Goal: Check status: Check status

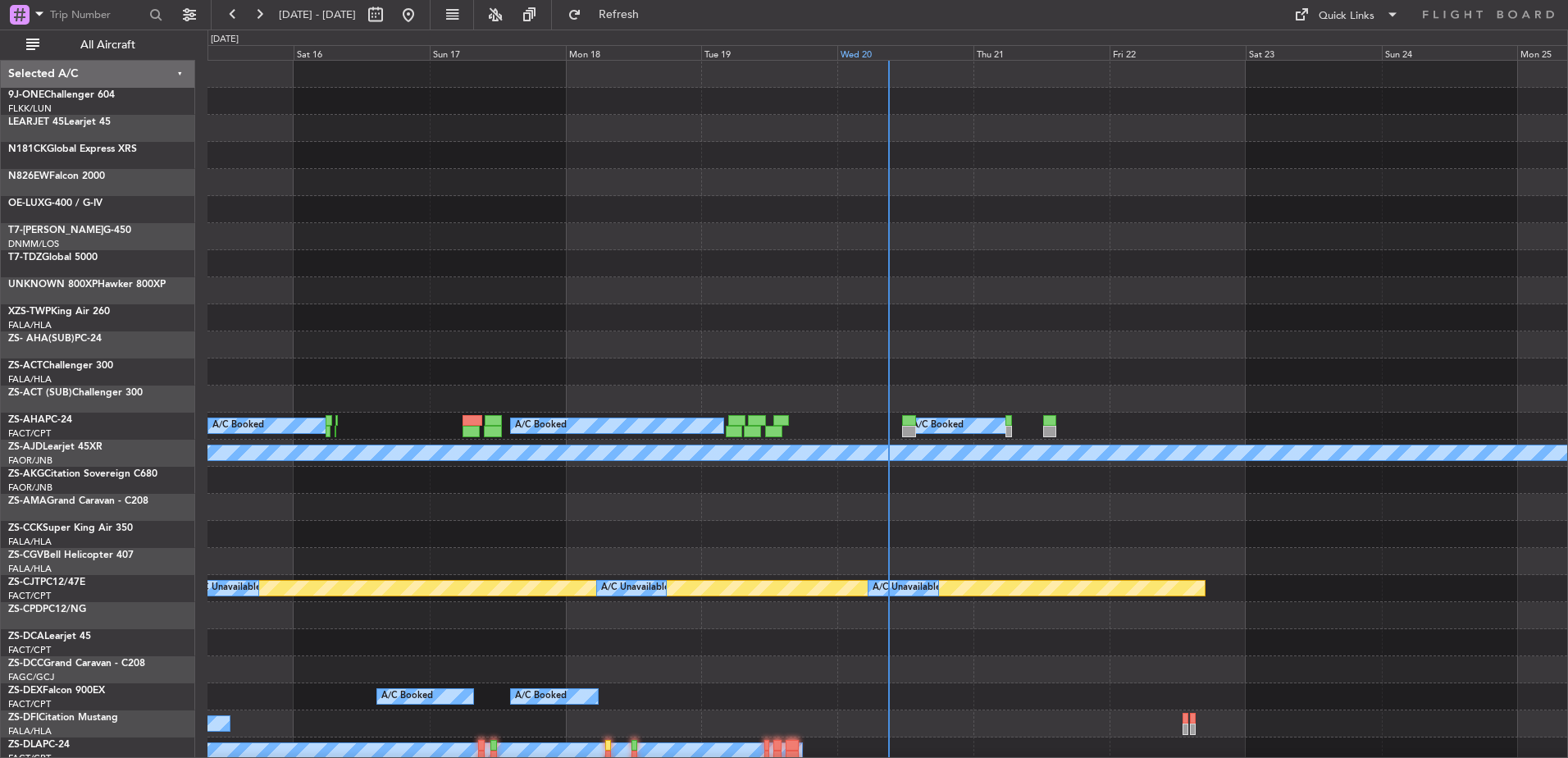
click at [856, 59] on div "Wed 20" at bounding box center [905, 53] width 136 height 15
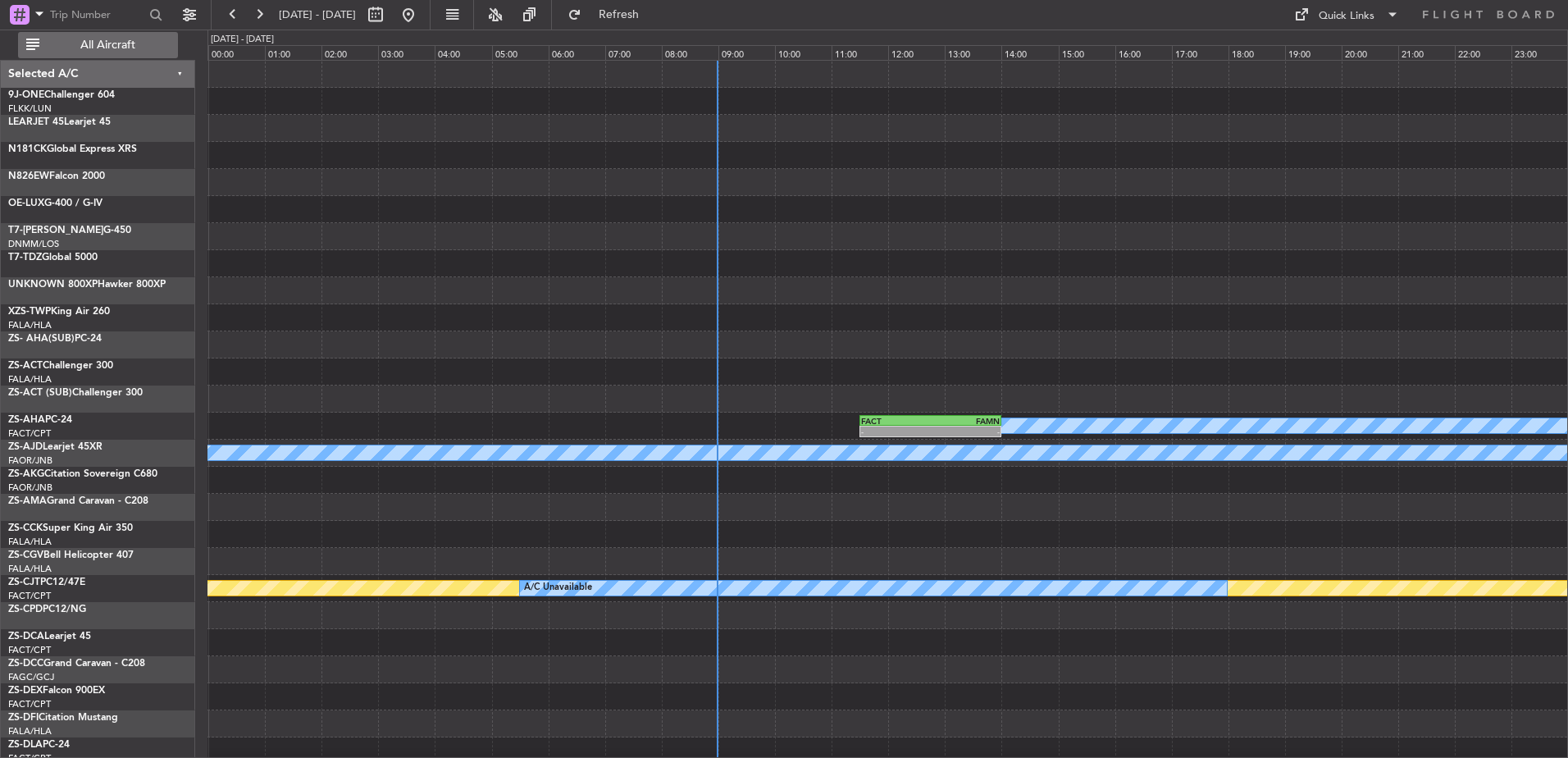
click at [110, 55] on button "All Aircraft" at bounding box center [97, 45] width 160 height 26
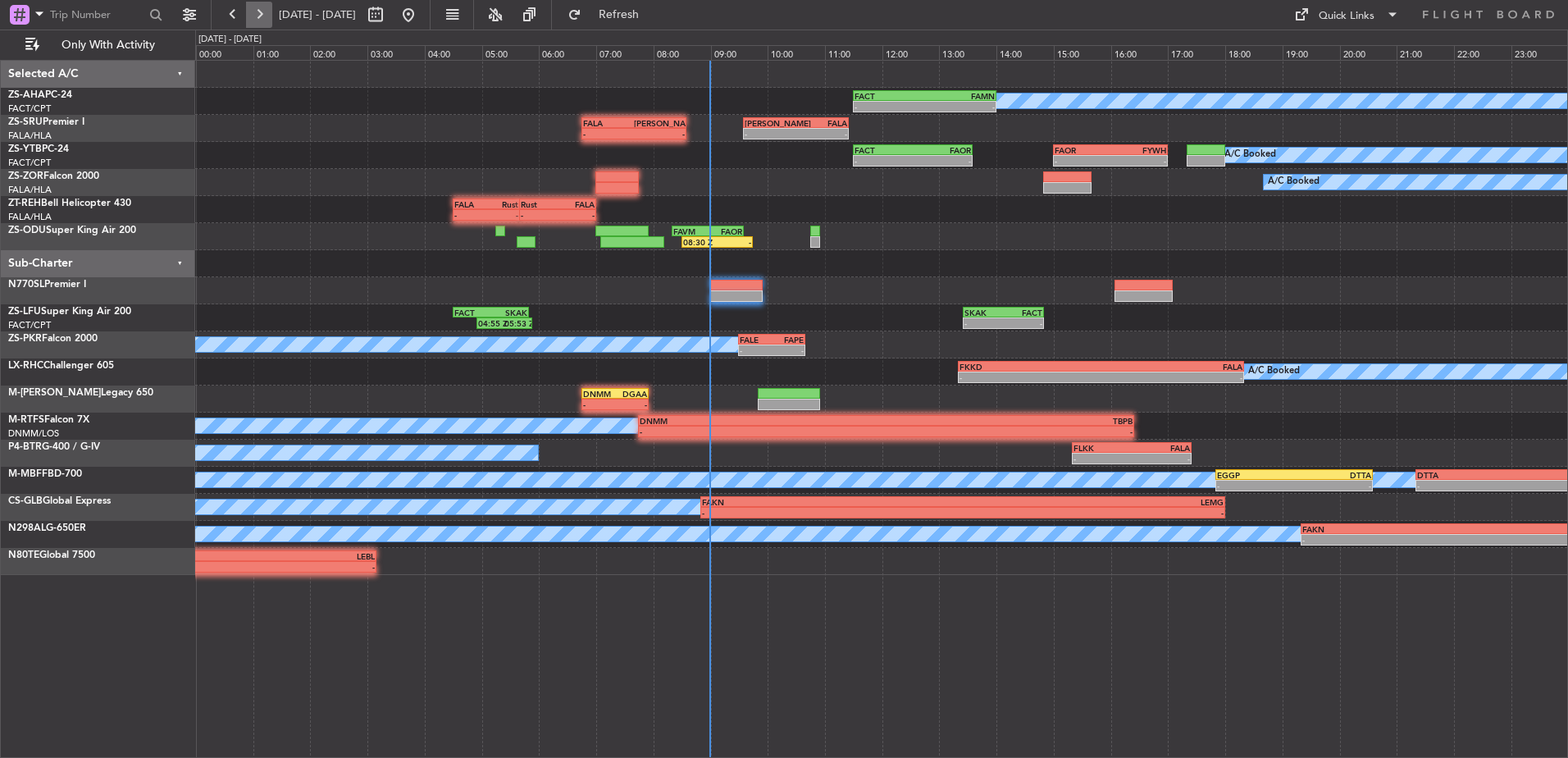
click at [251, 11] on button at bounding box center [259, 14] width 26 height 26
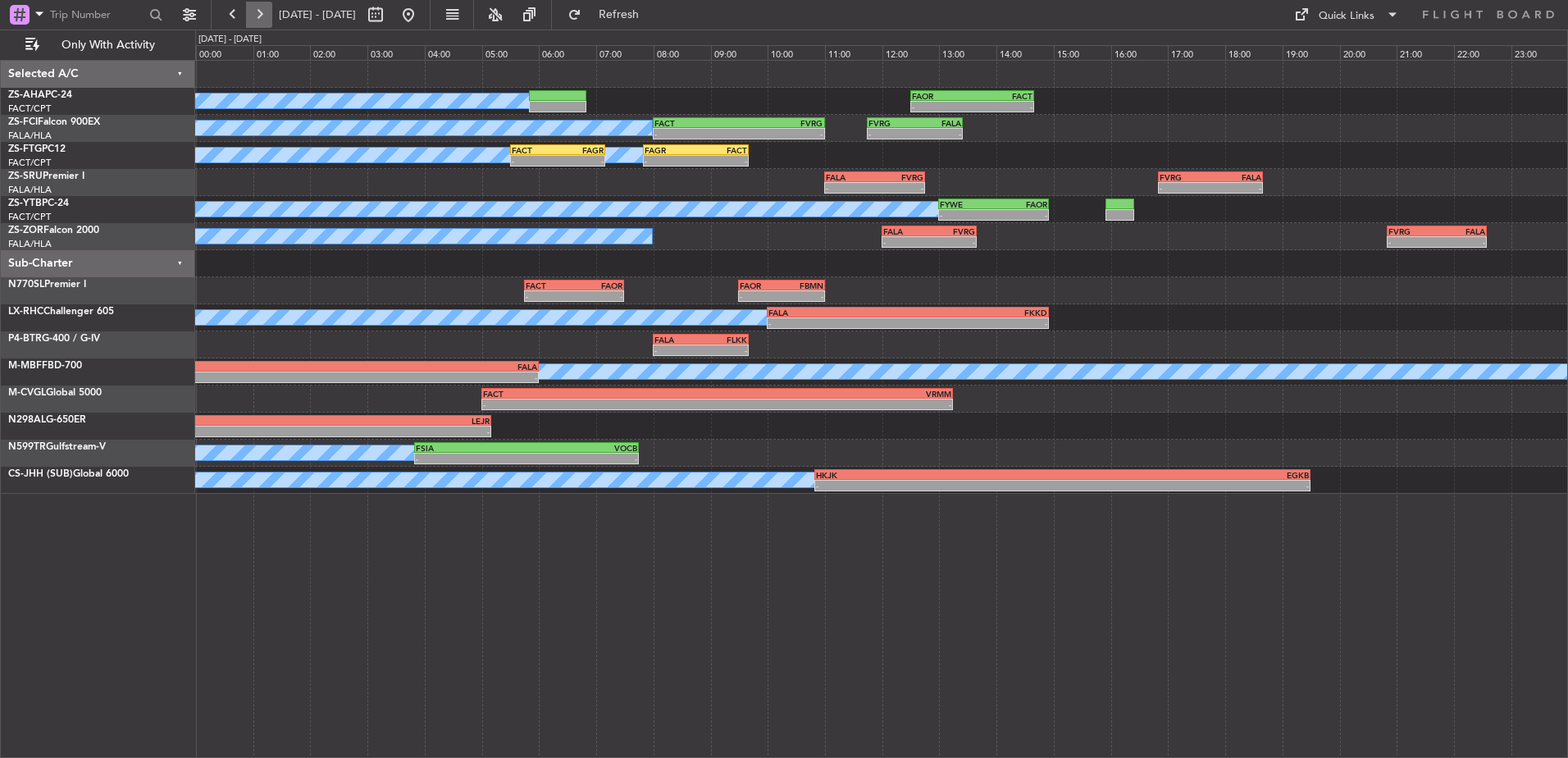
click at [262, 4] on button at bounding box center [259, 14] width 26 height 26
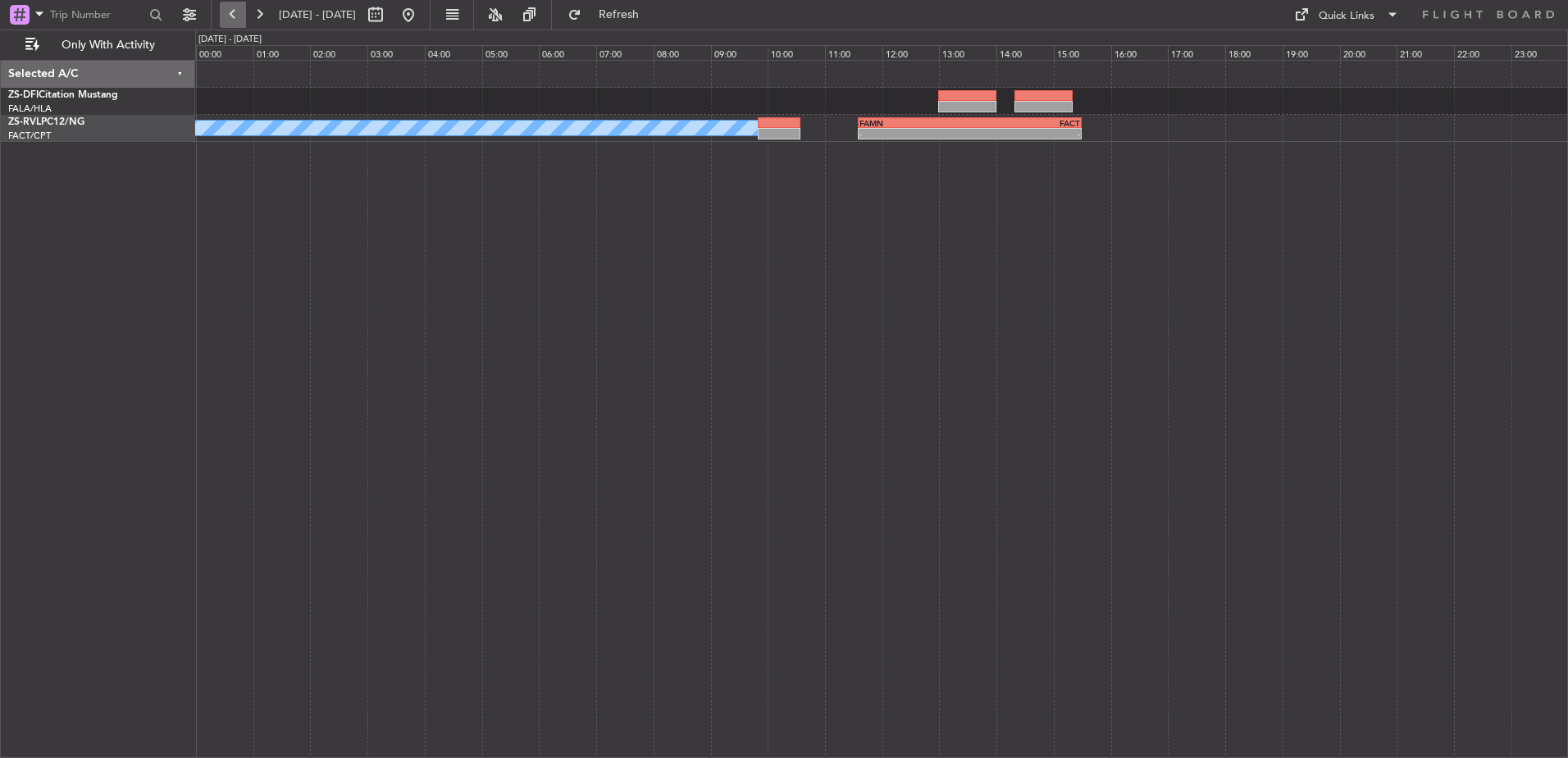
click at [229, 9] on button at bounding box center [233, 14] width 26 height 26
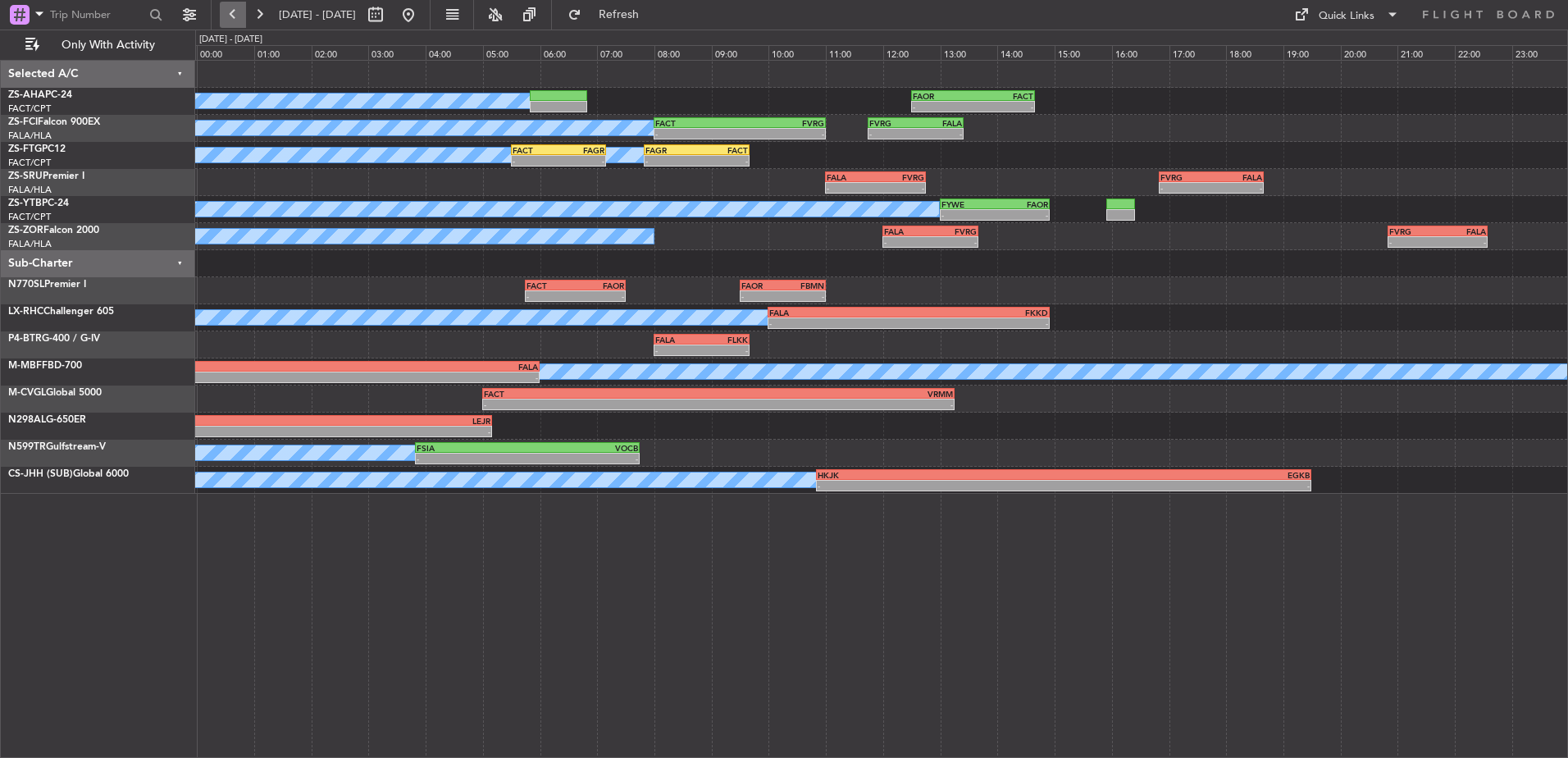
click at [224, 14] on button at bounding box center [233, 14] width 26 height 26
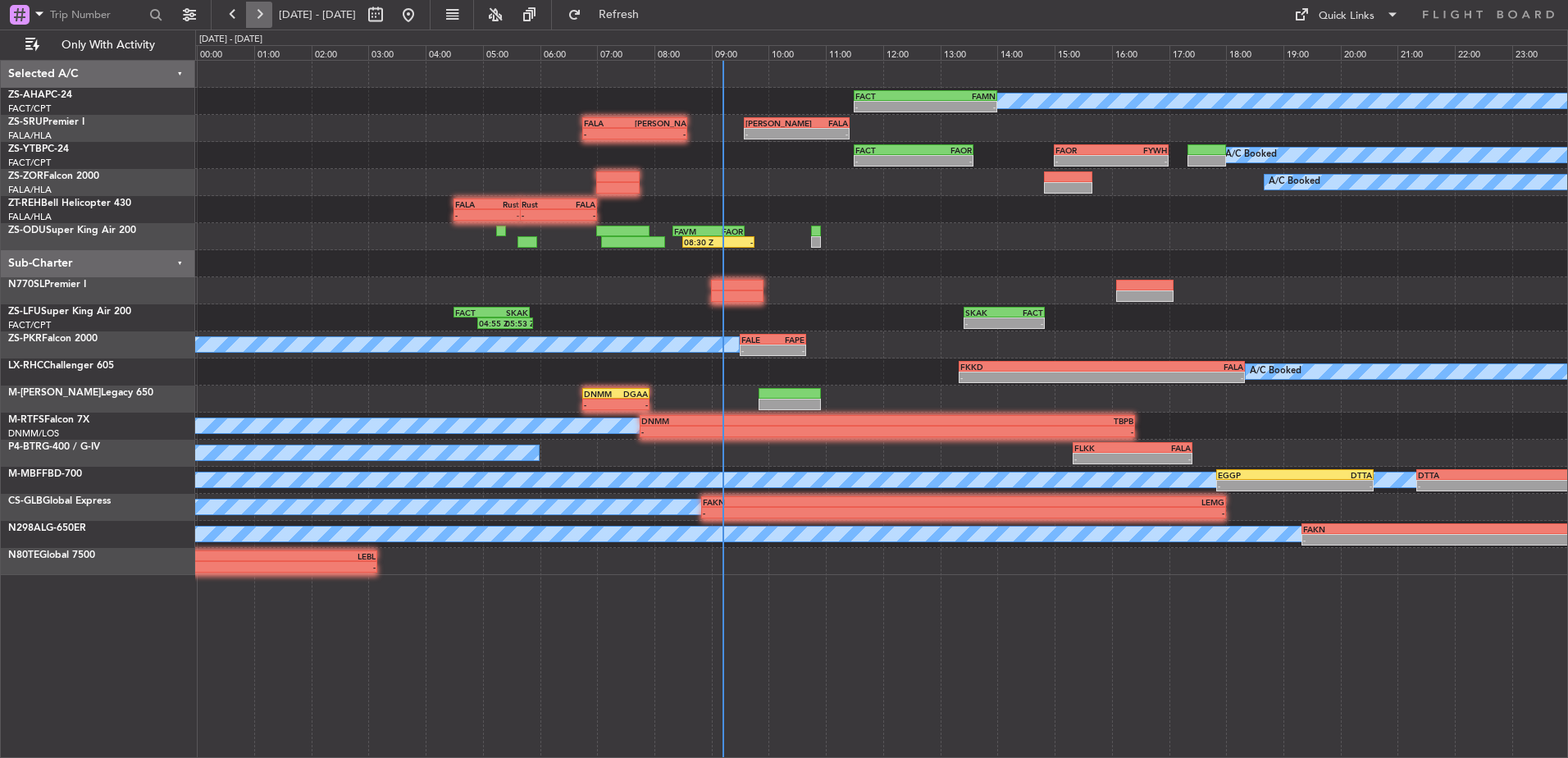
click at [260, 11] on button at bounding box center [259, 14] width 26 height 26
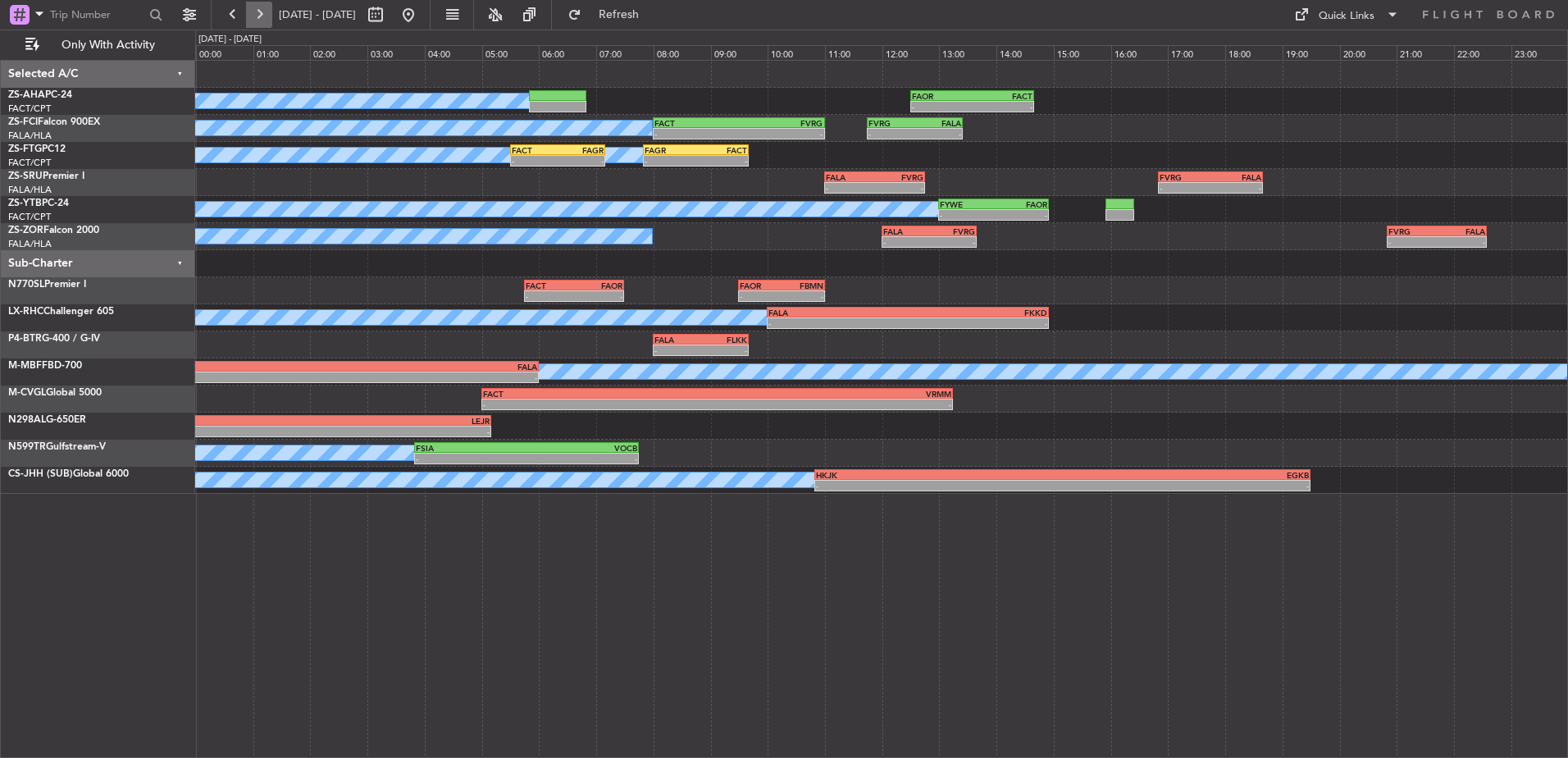
click at [260, 11] on button at bounding box center [259, 14] width 26 height 26
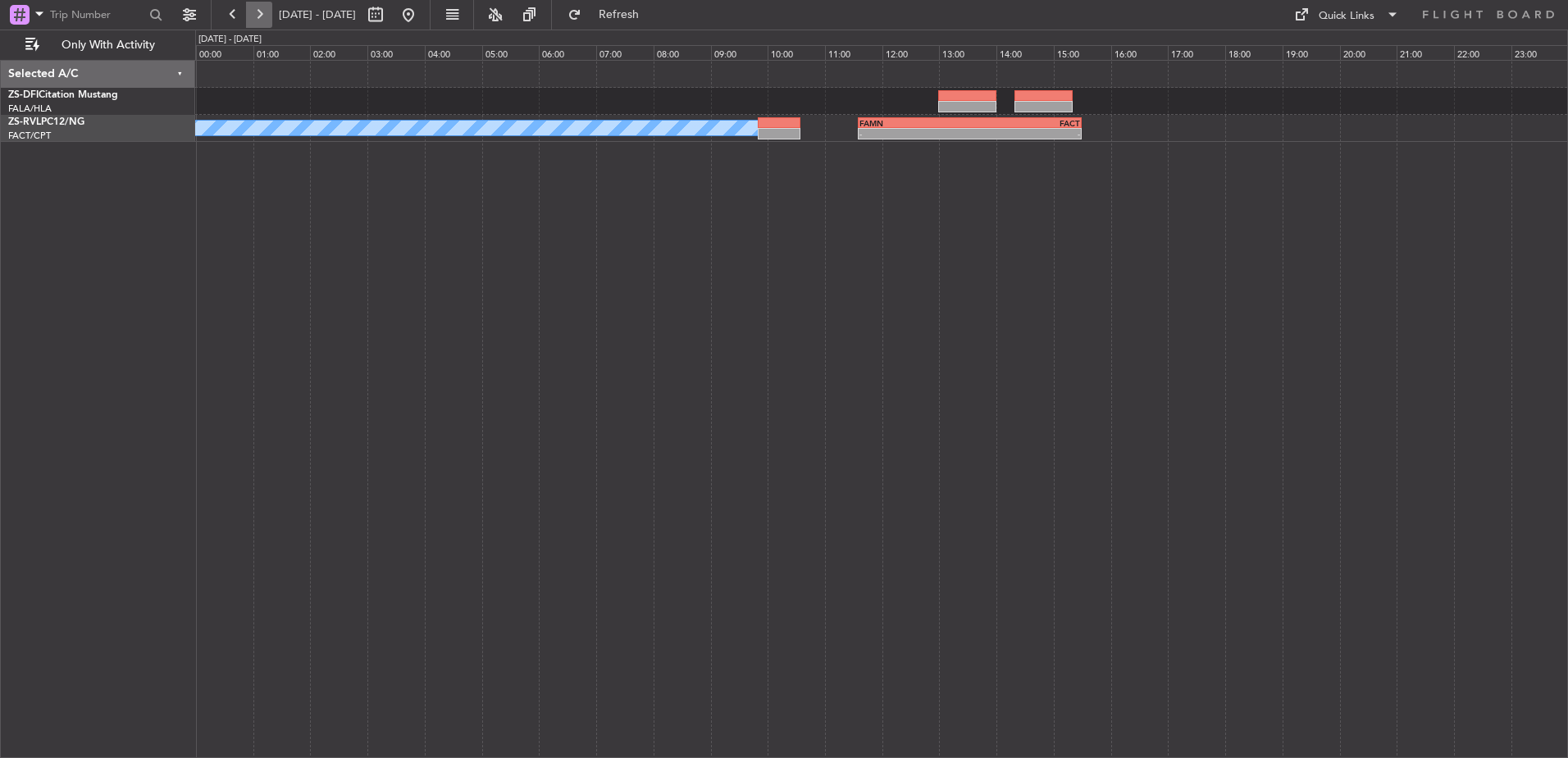
click at [256, 6] on button at bounding box center [259, 14] width 26 height 26
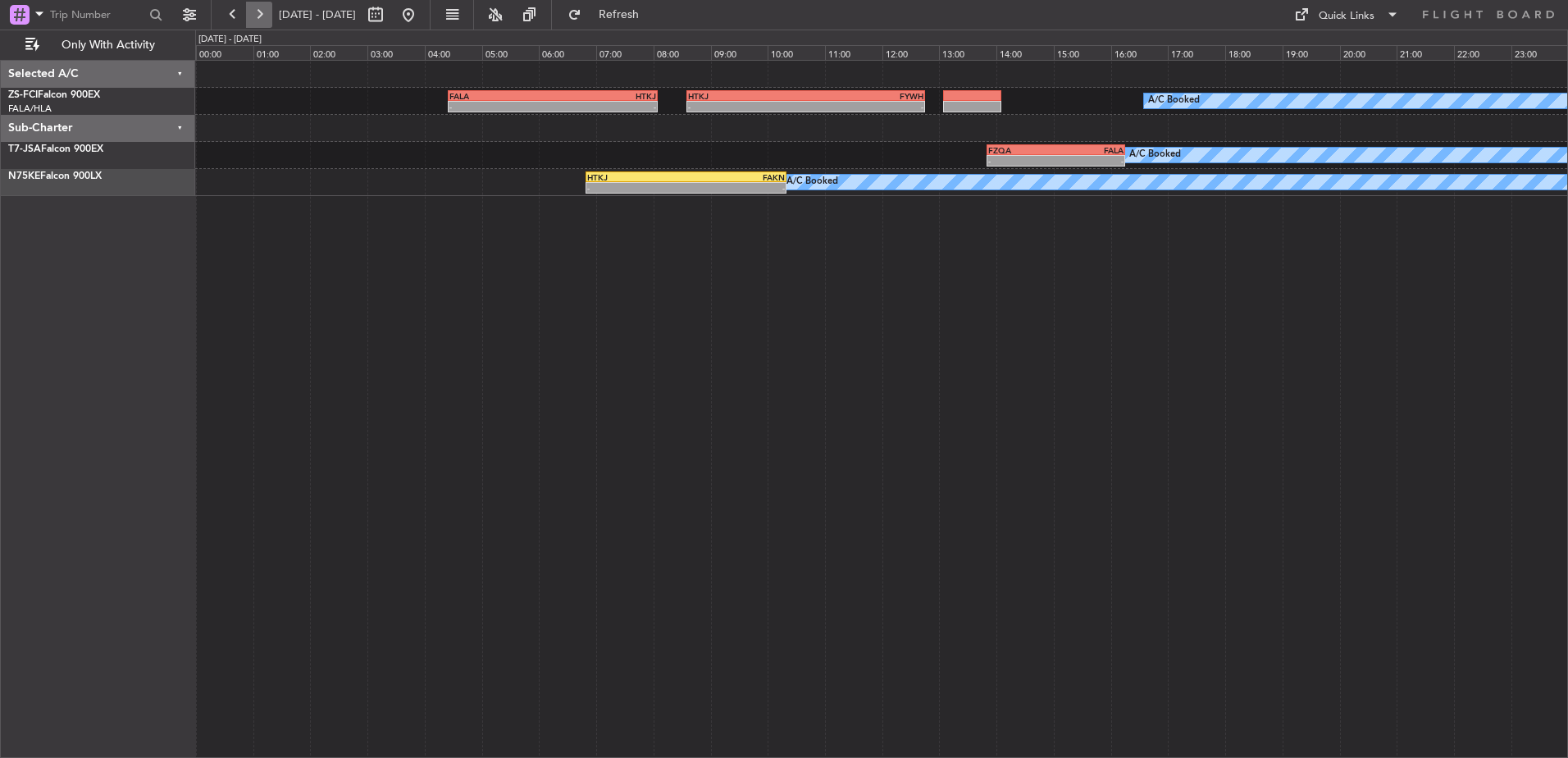
click at [250, 5] on button at bounding box center [259, 14] width 26 height 26
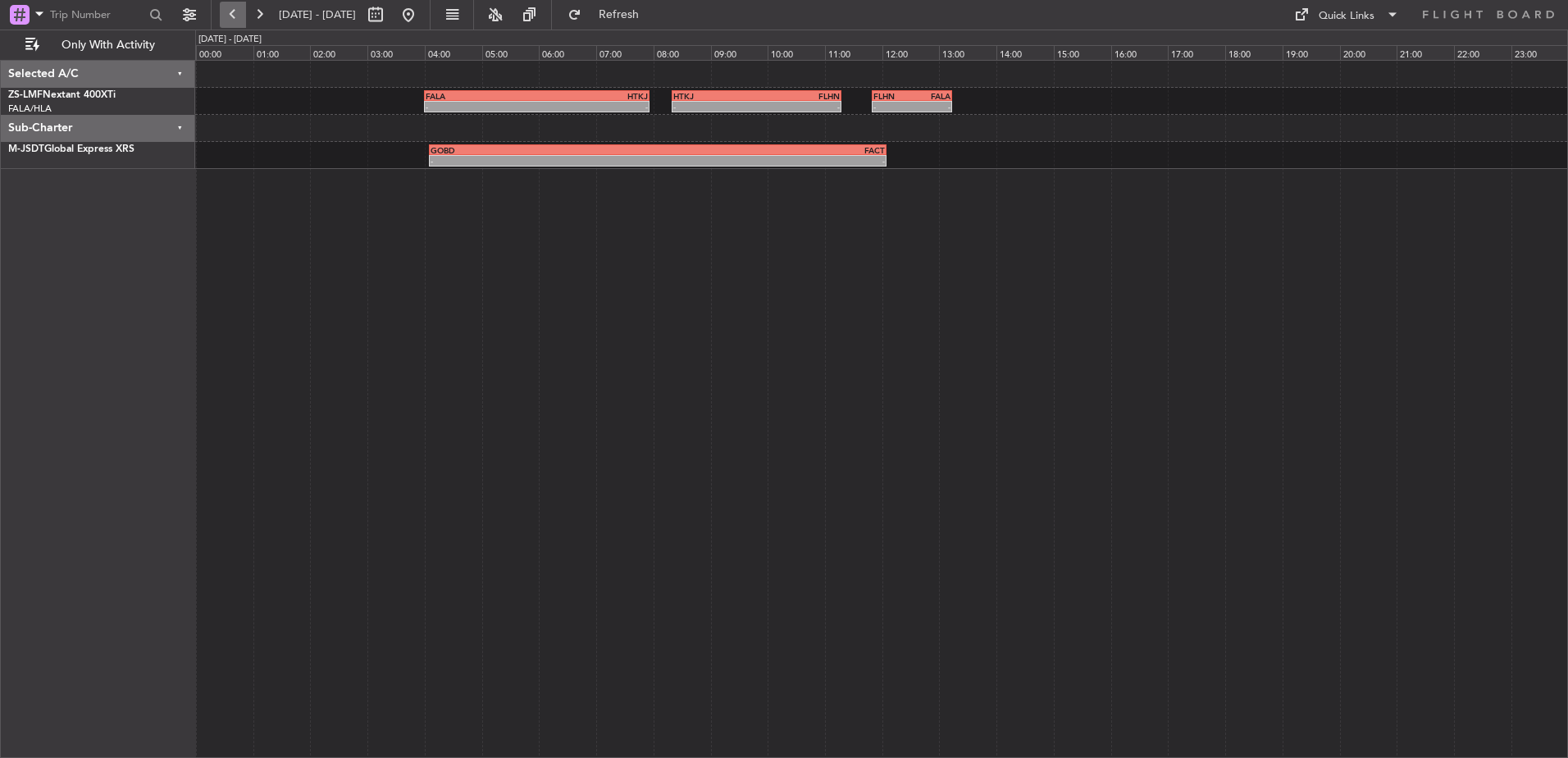
click at [245, 5] on button at bounding box center [233, 14] width 26 height 26
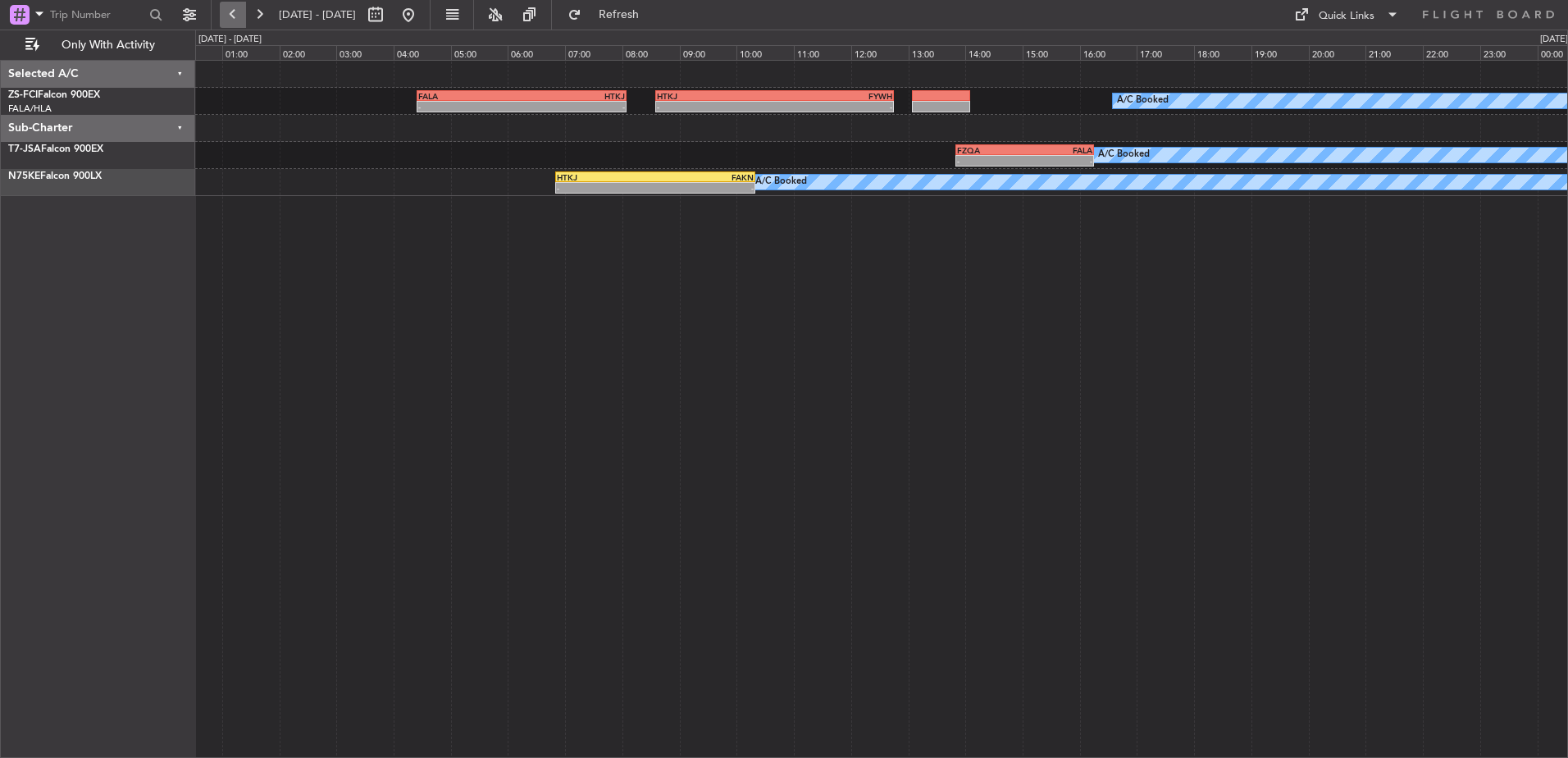
click at [245, 5] on button at bounding box center [233, 14] width 26 height 26
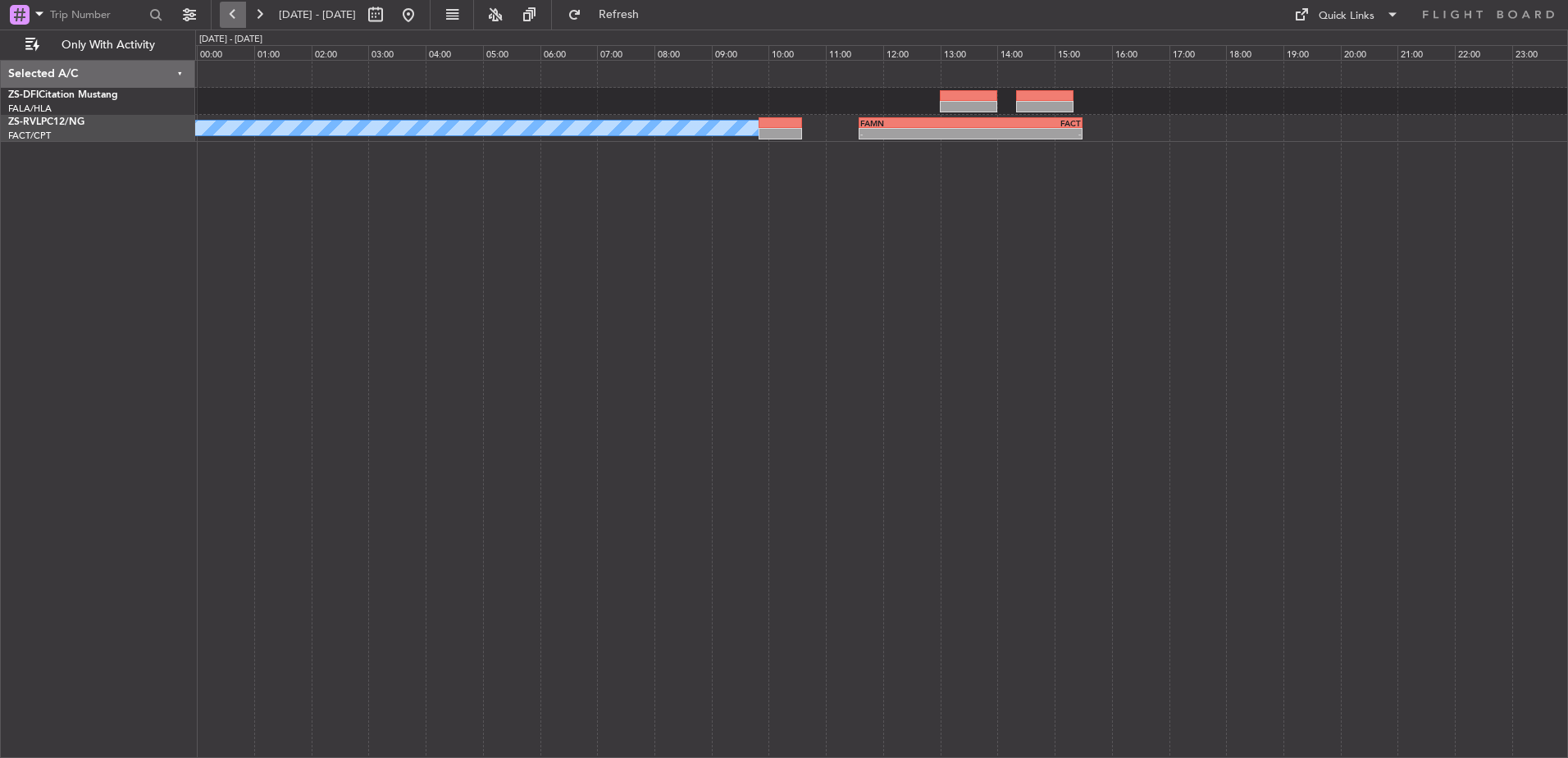
click at [245, 5] on button at bounding box center [233, 14] width 26 height 26
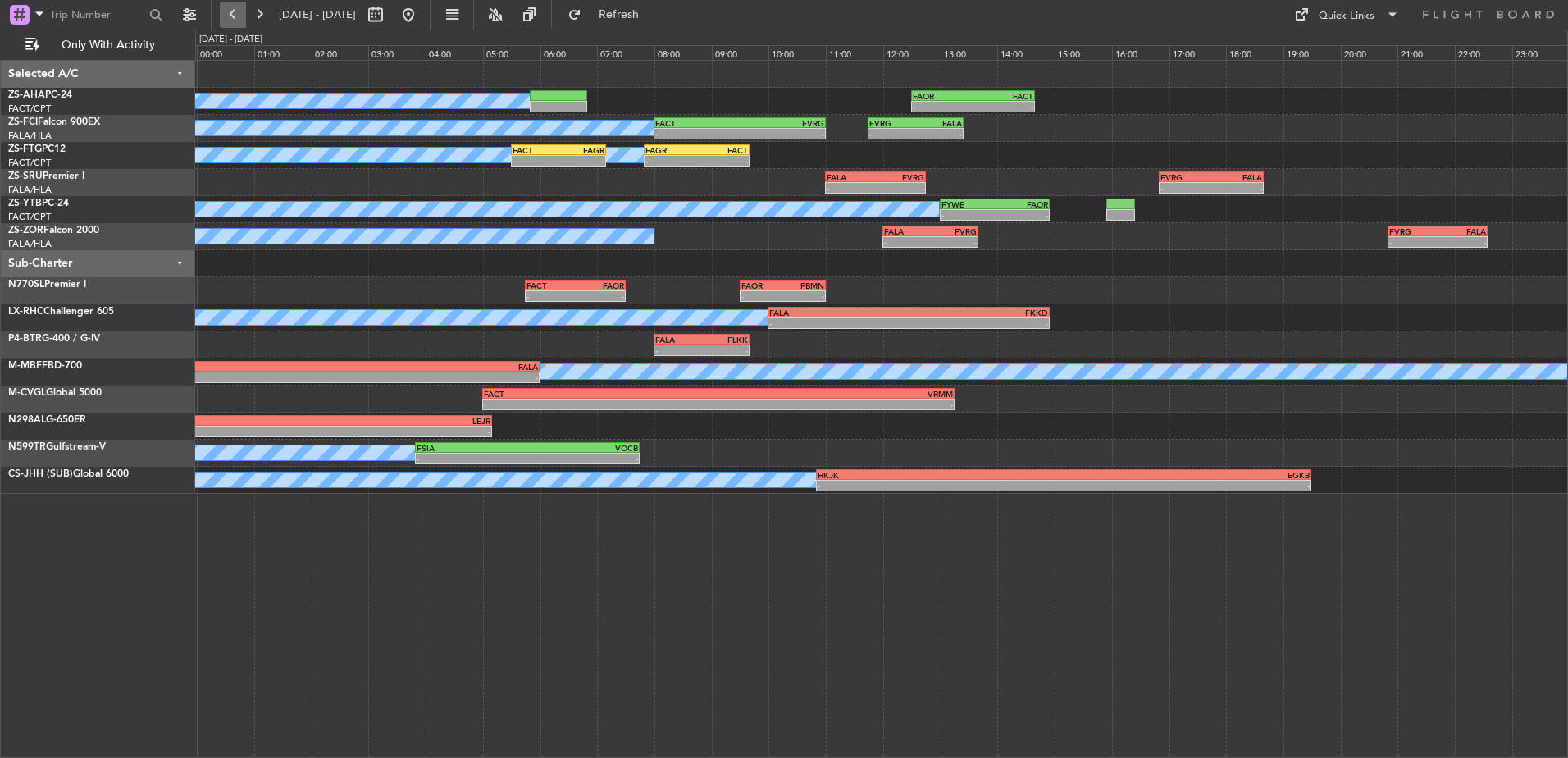
click at [245, 5] on button at bounding box center [233, 14] width 26 height 26
